Goal: Use online tool/utility: Utilize a website feature to perform a specific function

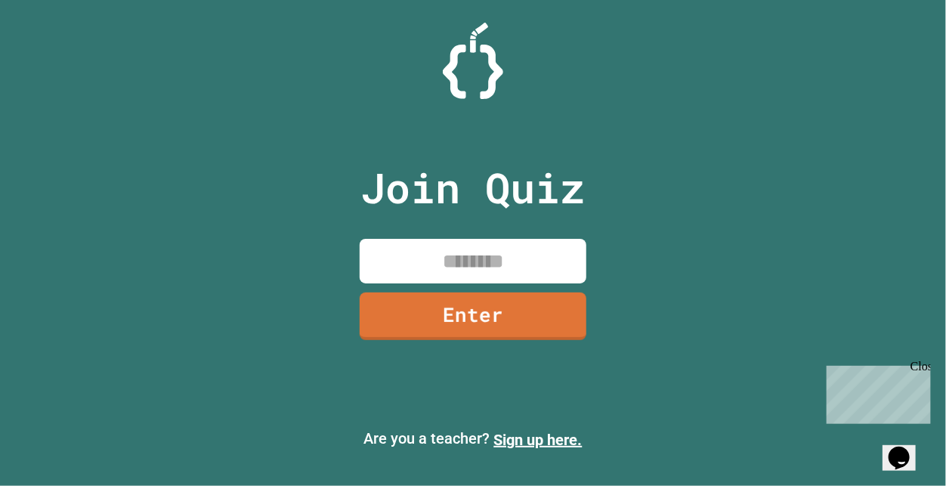
click at [391, 268] on input at bounding box center [473, 261] width 227 height 45
type input "********"
click at [446, 324] on link "Enter" at bounding box center [473, 315] width 230 height 50
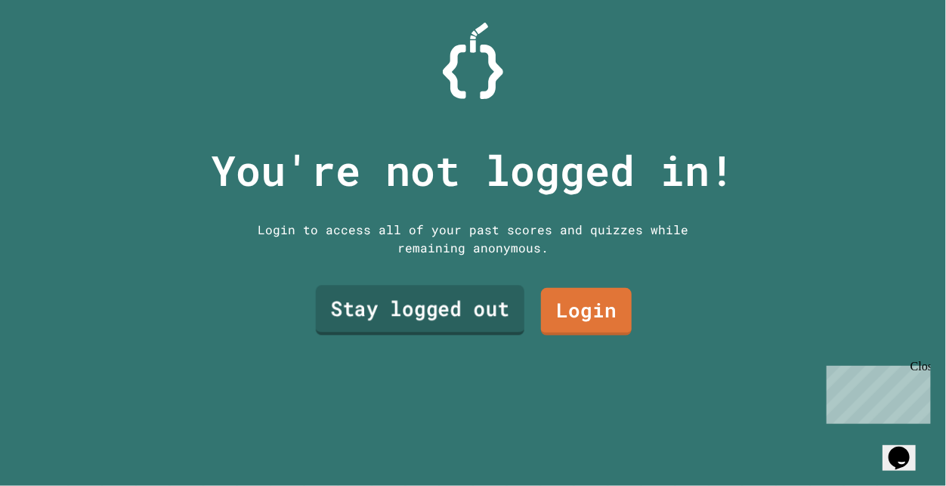
click at [510, 317] on link "Stay logged out" at bounding box center [420, 311] width 209 height 50
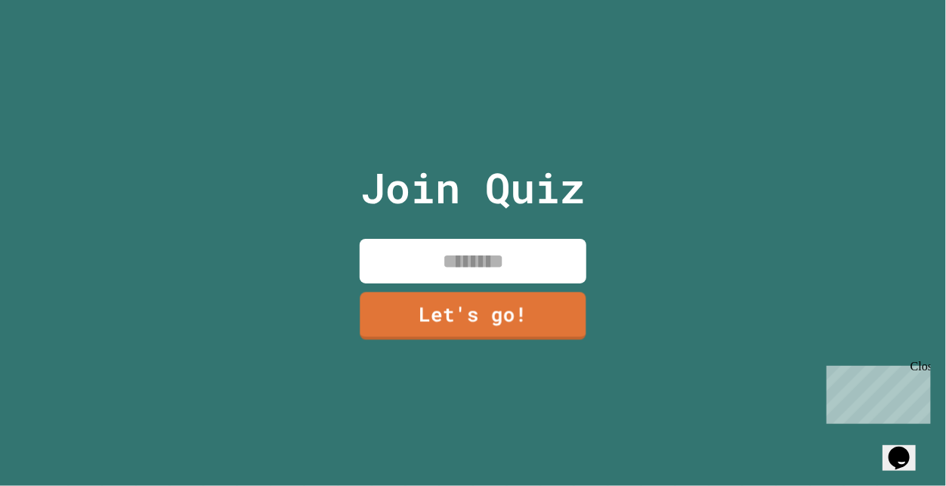
click at [490, 269] on input at bounding box center [473, 261] width 227 height 45
type input "******"
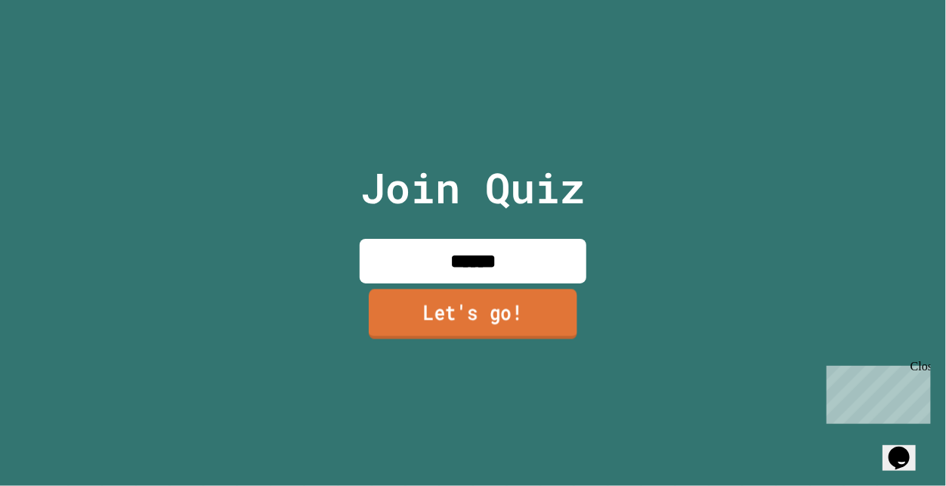
click at [455, 317] on link "Let's go!" at bounding box center [473, 314] width 209 height 50
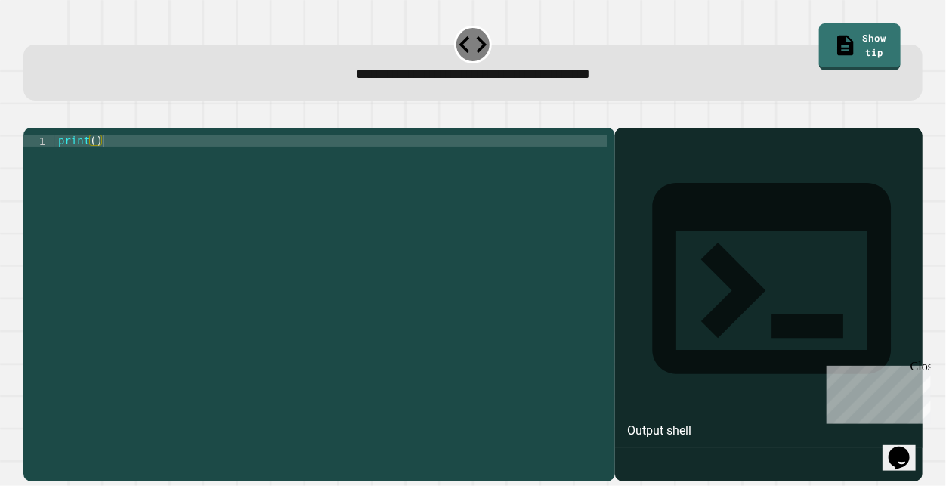
click at [239, 160] on div "print ( )" at bounding box center [331, 299] width 553 height 329
type textarea "**********"
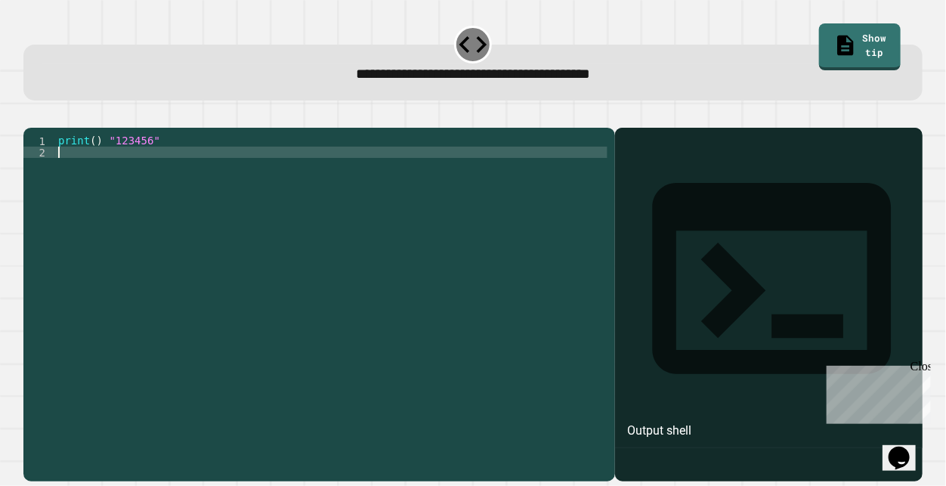
scroll to position [0, 0]
click at [31, 116] on icon "button" at bounding box center [31, 116] width 0 height 0
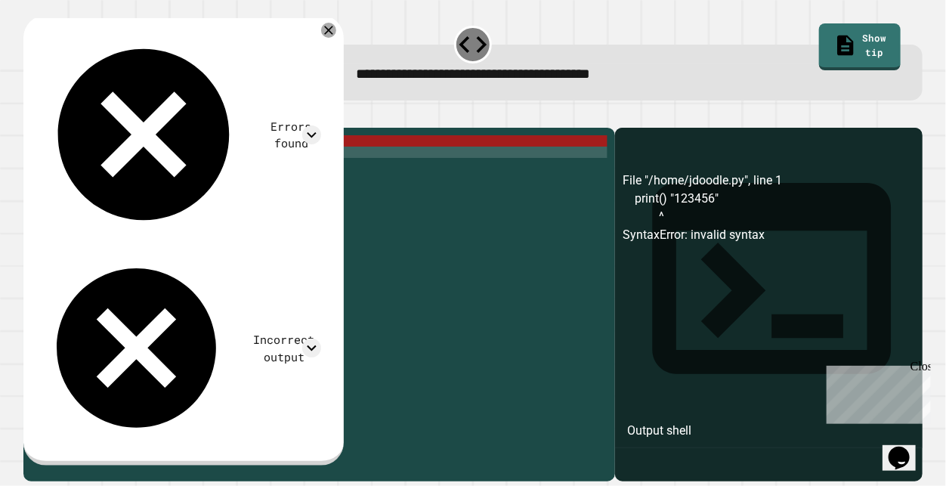
click at [190, 162] on div "print ( ) "123456"" at bounding box center [331, 299] width 553 height 329
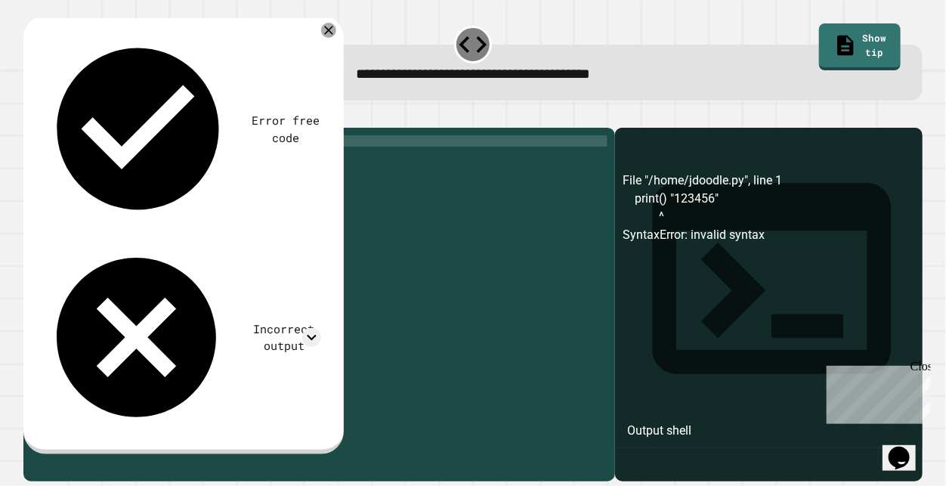
scroll to position [0, 5]
click at [115, 158] on div "print ( ) "123456" at bounding box center [331, 299] width 553 height 329
click at [156, 163] on div "print ( ) 123456" at bounding box center [331, 299] width 553 height 329
drag, startPoint x: 156, startPoint y: 163, endPoint x: 127, endPoint y: 163, distance: 28.7
click at [127, 163] on div "print ( ) 123456" at bounding box center [331, 299] width 553 height 329
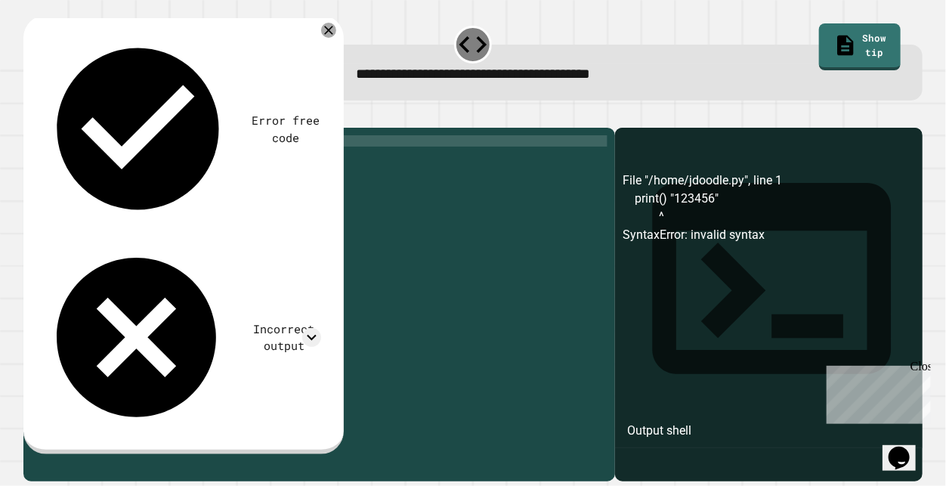
scroll to position [0, 2]
click at [98, 159] on div "print ( )" at bounding box center [331, 299] width 553 height 329
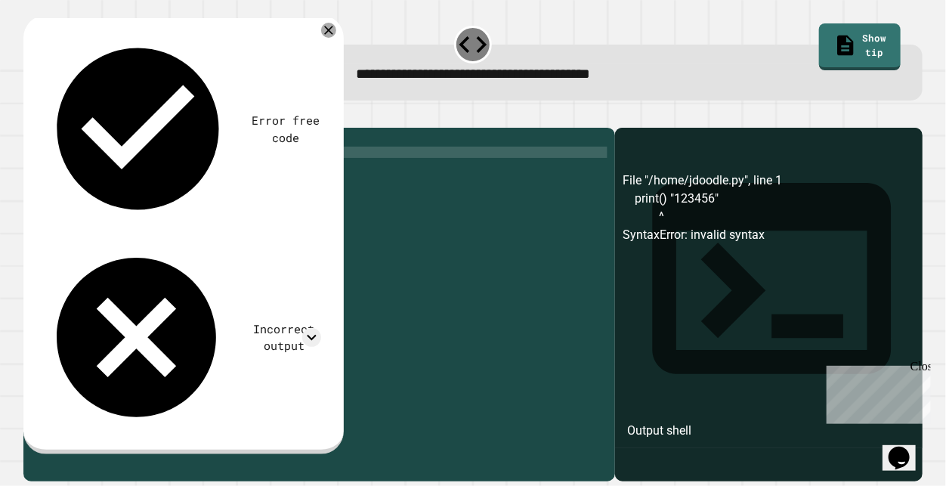
type textarea "*"
click at [31, 116] on icon "button" at bounding box center [31, 116] width 0 height 0
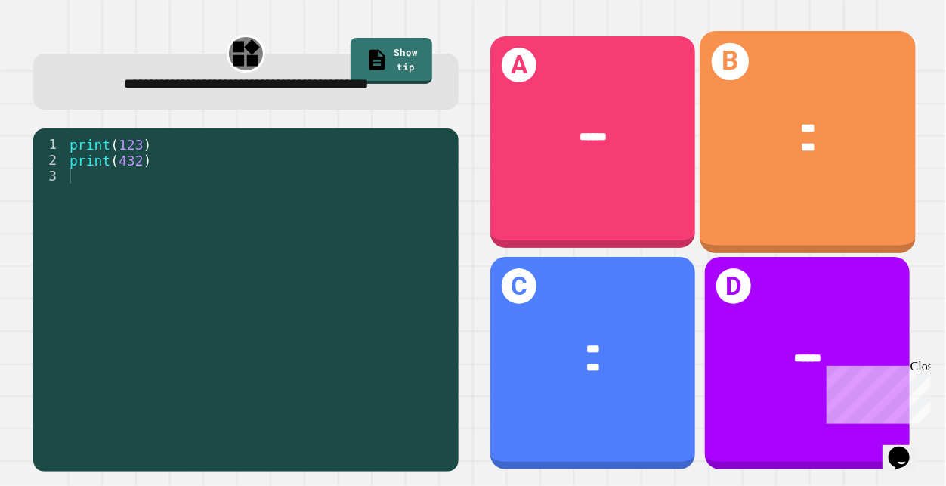
click at [881, 118] on div "*** ***" at bounding box center [807, 137] width 215 height 85
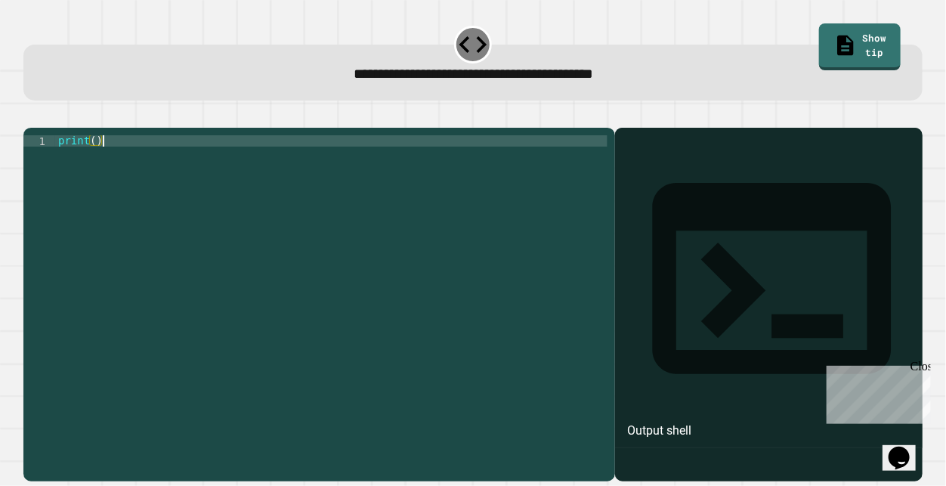
click at [327, 156] on div "print ( )" at bounding box center [331, 299] width 553 height 329
click at [98, 159] on div "print ( )" at bounding box center [331, 299] width 553 height 329
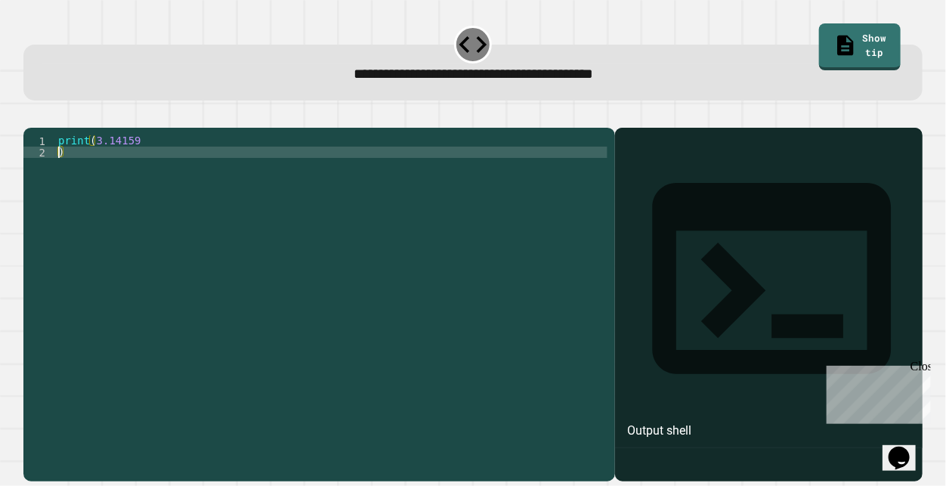
type textarea "*"
click at [31, 116] on icon "button" at bounding box center [31, 116] width 0 height 0
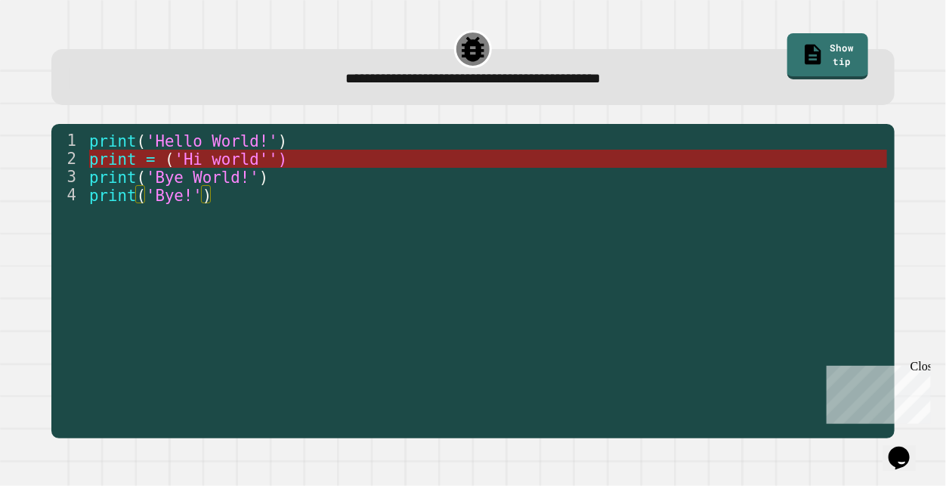
click at [286, 156] on span "'Hi world'')" at bounding box center [230, 159] width 113 height 18
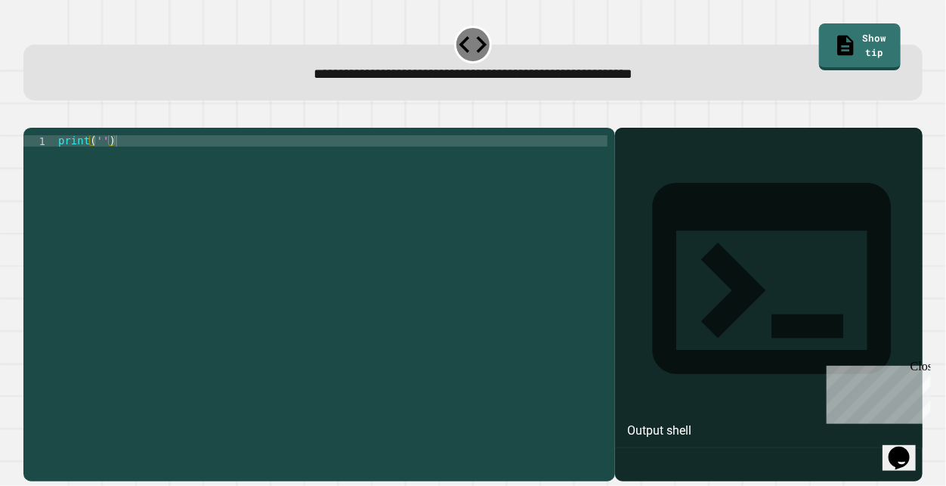
click at [103, 161] on div "print ( '' )" at bounding box center [331, 299] width 553 height 329
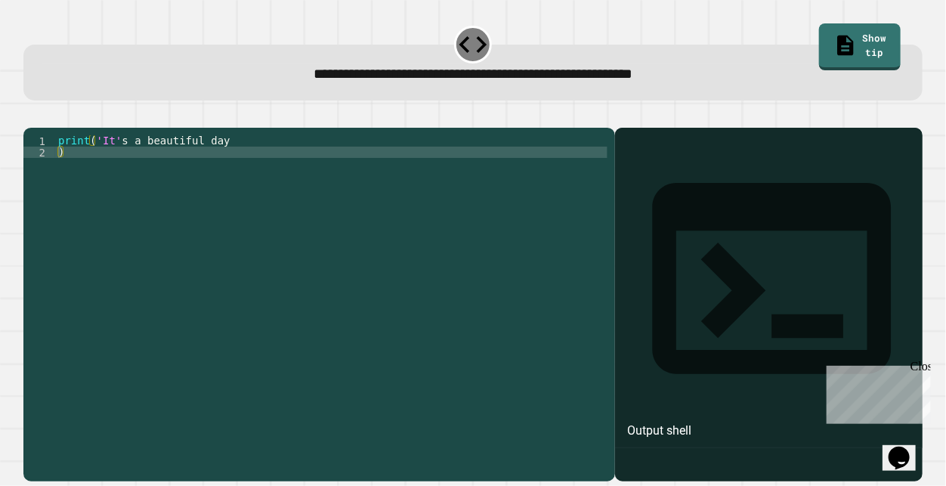
click at [31, 116] on button "button" at bounding box center [31, 116] width 0 height 0
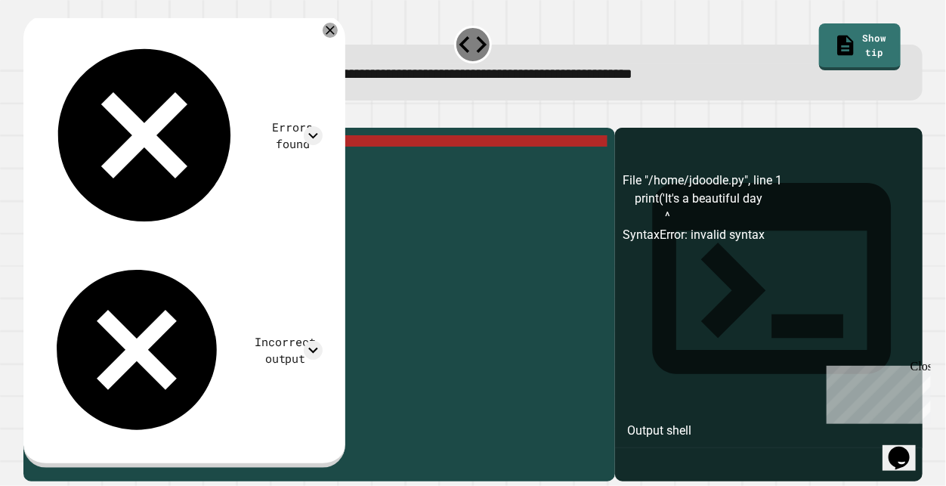
click at [231, 159] on div "print ( 'It' s a beautiful day )" at bounding box center [331, 299] width 553 height 329
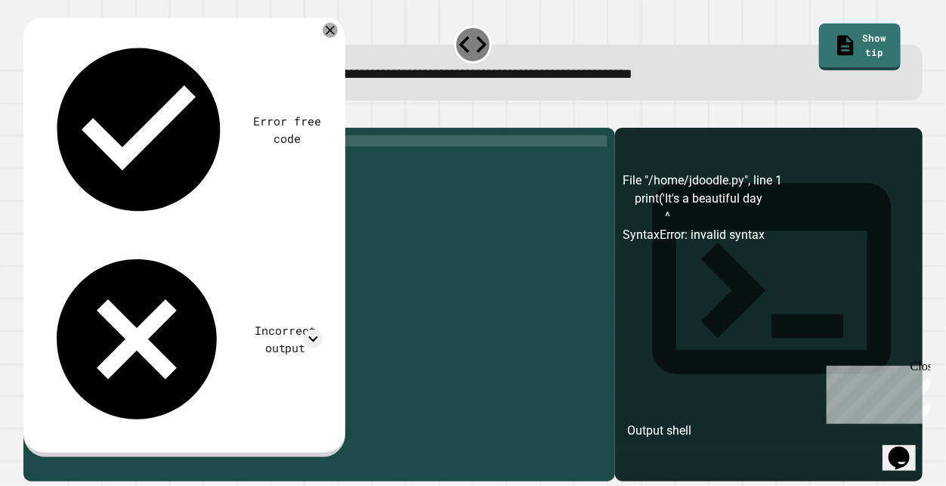
click at [45, 125] on icon "button" at bounding box center [41, 124] width 8 height 11
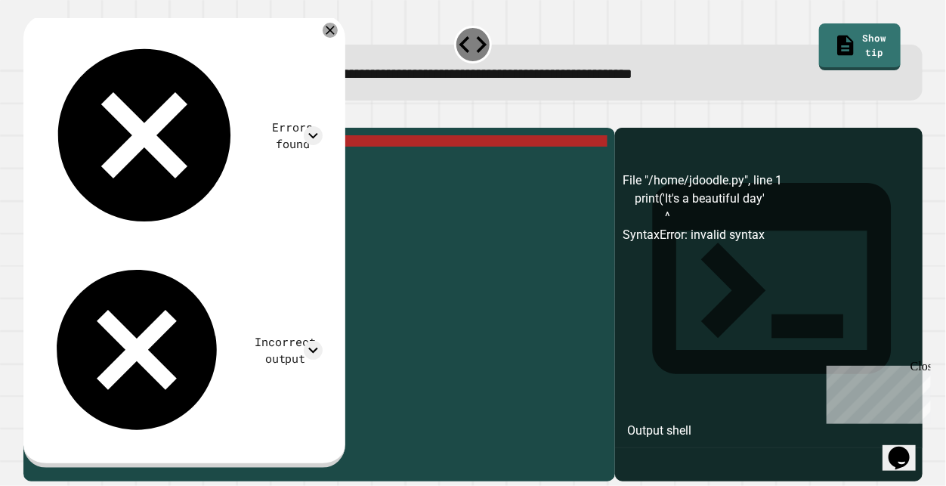
click at [57, 170] on div "print ( 'It' s a beautiful day ' )" at bounding box center [331, 299] width 553 height 329
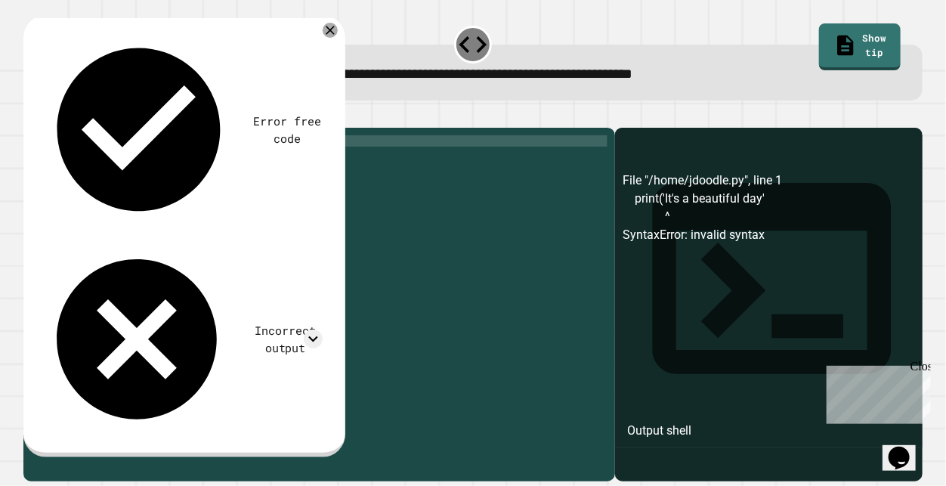
click at [204, 216] on div "print ( 'It' s a beautiful day ')" at bounding box center [331, 299] width 553 height 329
click at [31, 116] on icon "button" at bounding box center [31, 116] width 0 height 0
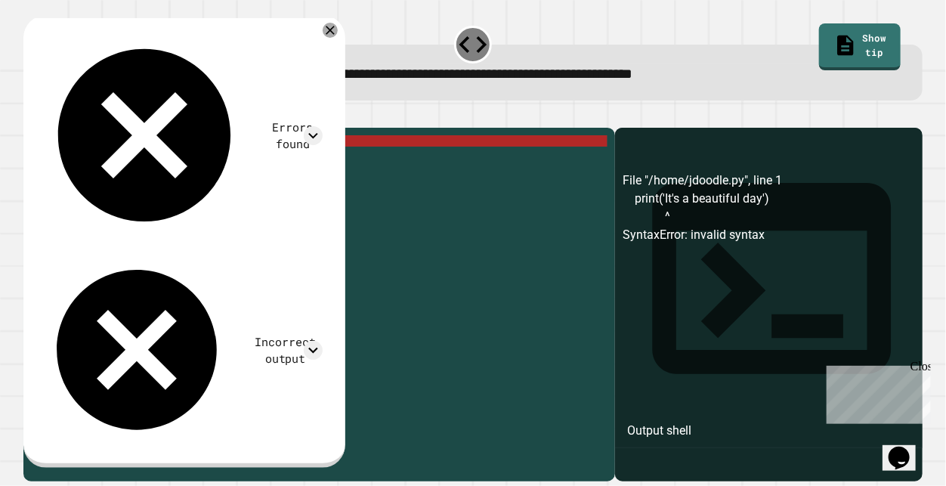
click at [89, 154] on div "**********" at bounding box center [319, 305] width 592 height 354
click at [91, 162] on div "print ( 'It' s a beautiful day ')" at bounding box center [331, 299] width 553 height 329
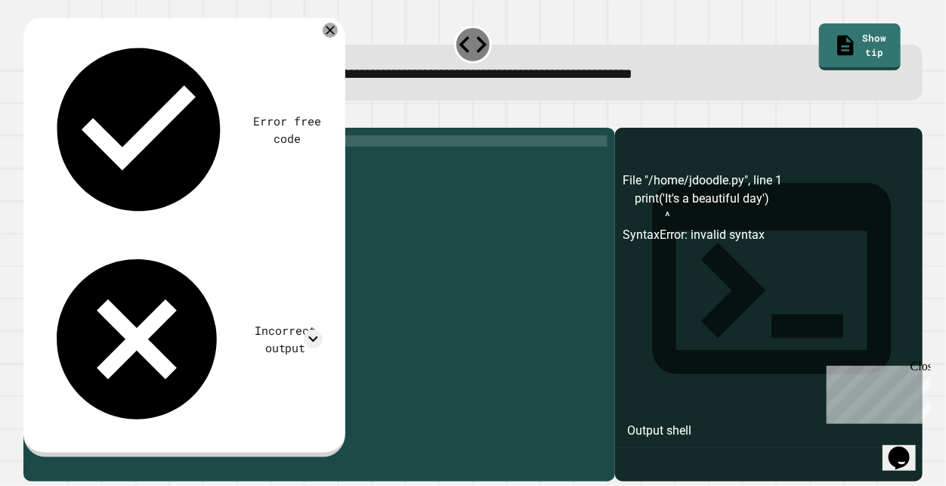
click at [102, 162] on div "print ( 'It' s a beautiful day ')" at bounding box center [331, 299] width 553 height 329
click at [104, 159] on div "print 'It' s a beautiful day ')" at bounding box center [331, 299] width 553 height 329
click at [256, 162] on div "print "It's a beautiful day')" at bounding box center [331, 299] width 553 height 329
type textarea "**********"
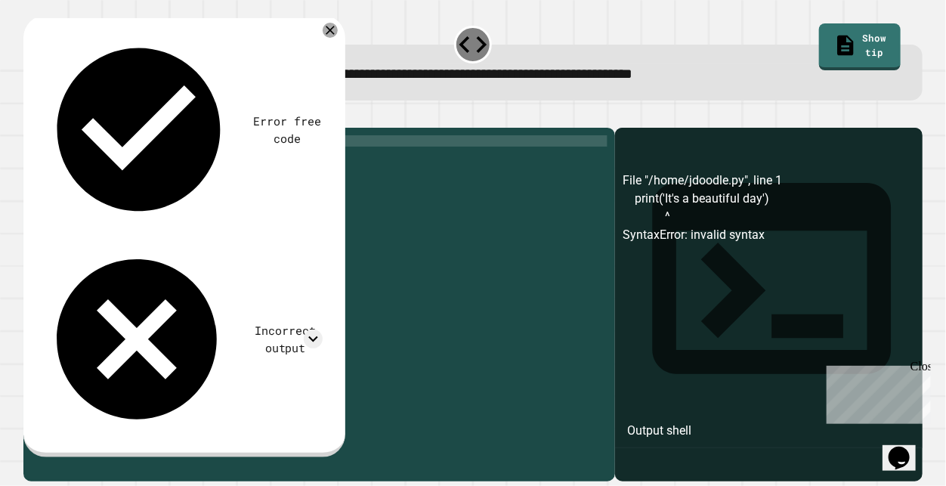
click at [31, 116] on icon "button" at bounding box center [31, 116] width 0 height 0
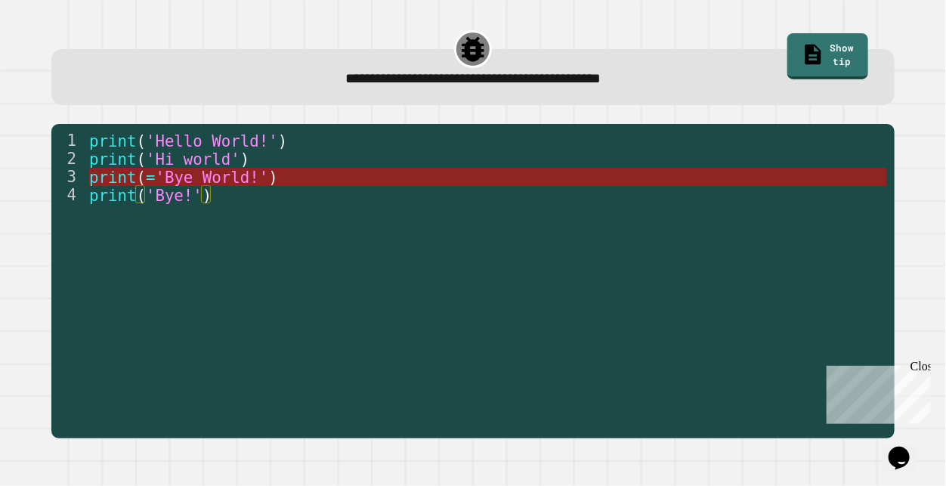
click at [228, 173] on span "'Bye World!'" at bounding box center [211, 178] width 113 height 18
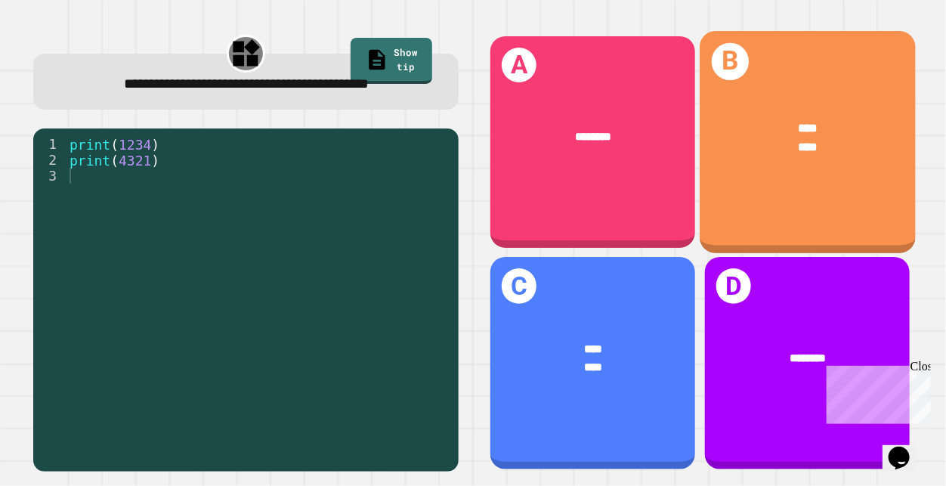
click at [828, 166] on div "**** ****" at bounding box center [807, 137] width 215 height 85
